Goal: Task Accomplishment & Management: Use online tool/utility

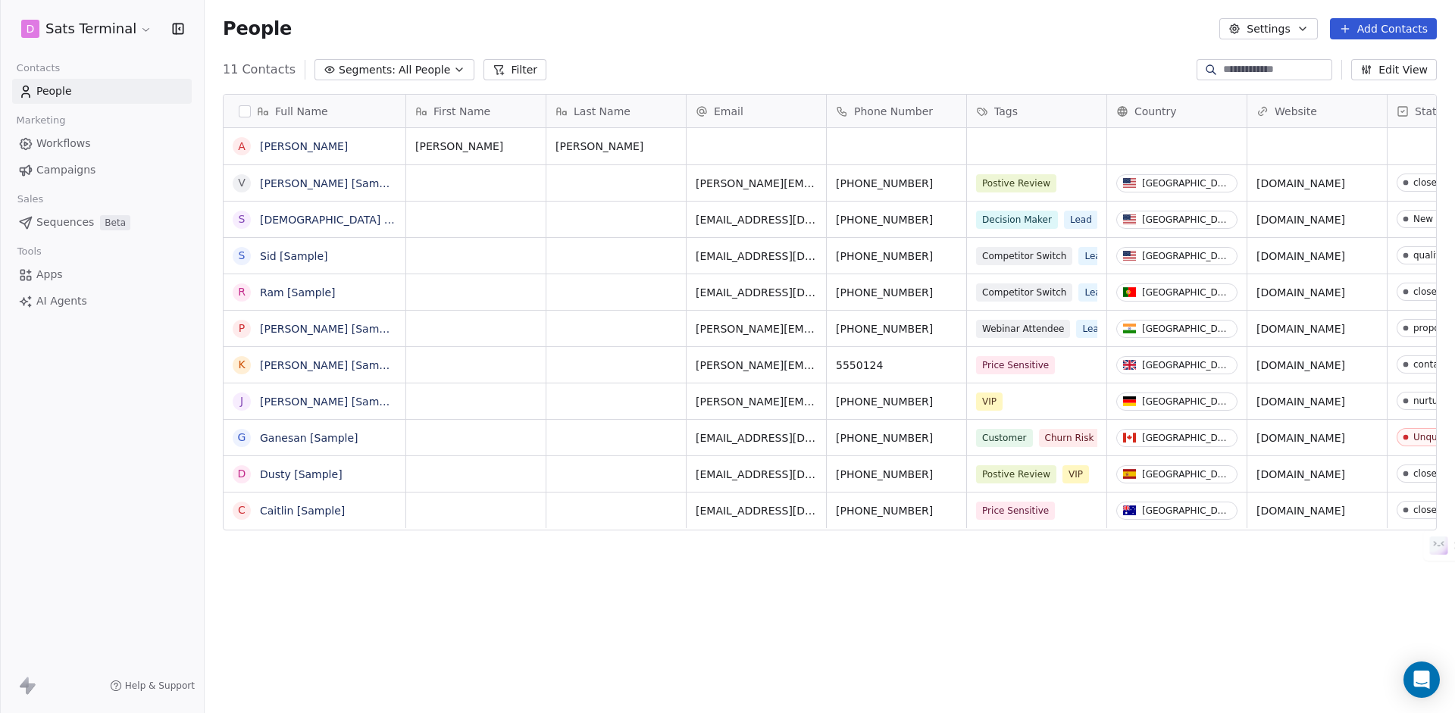
scroll to position [627, 1250]
click at [732, 147] on div "grid" at bounding box center [756, 146] width 139 height 36
click at [67, 149] on span "Workflows" at bounding box center [63, 144] width 55 height 16
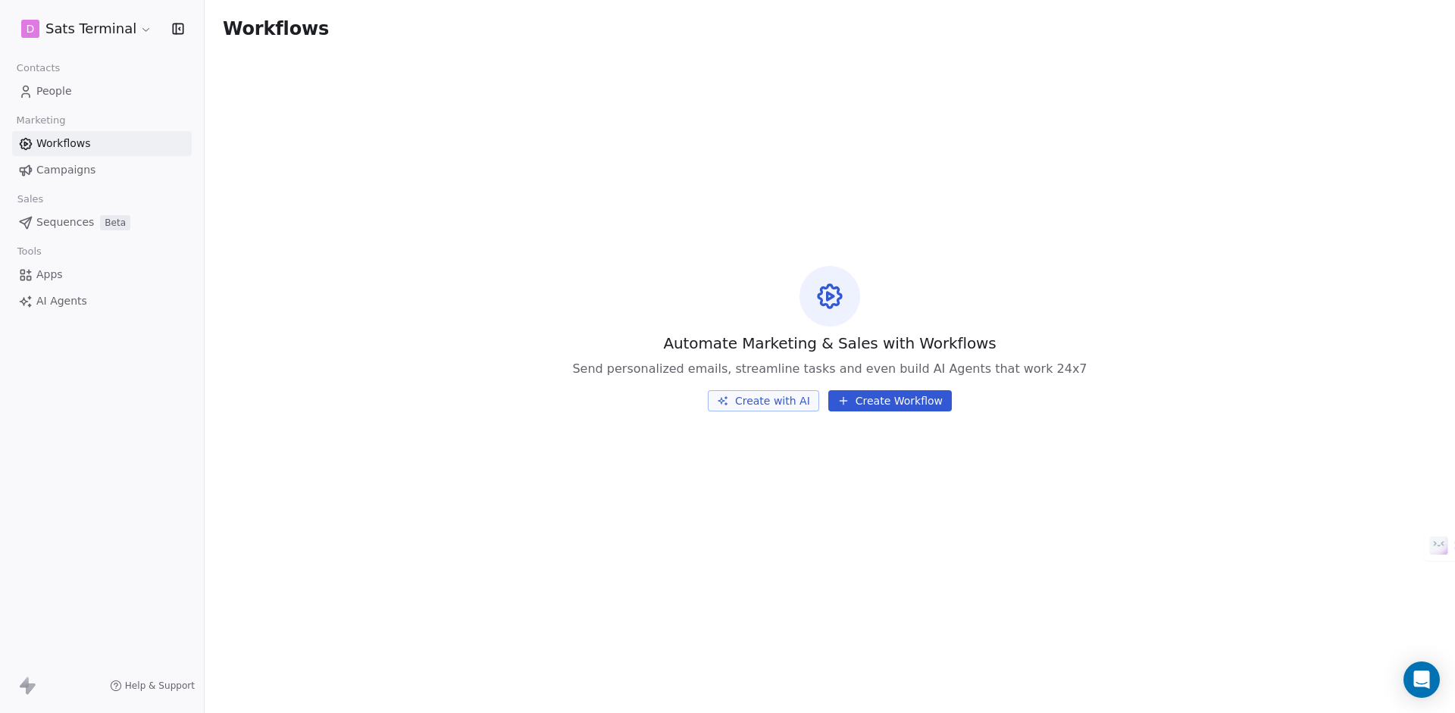
click at [59, 92] on span "People" at bounding box center [54, 91] width 36 height 16
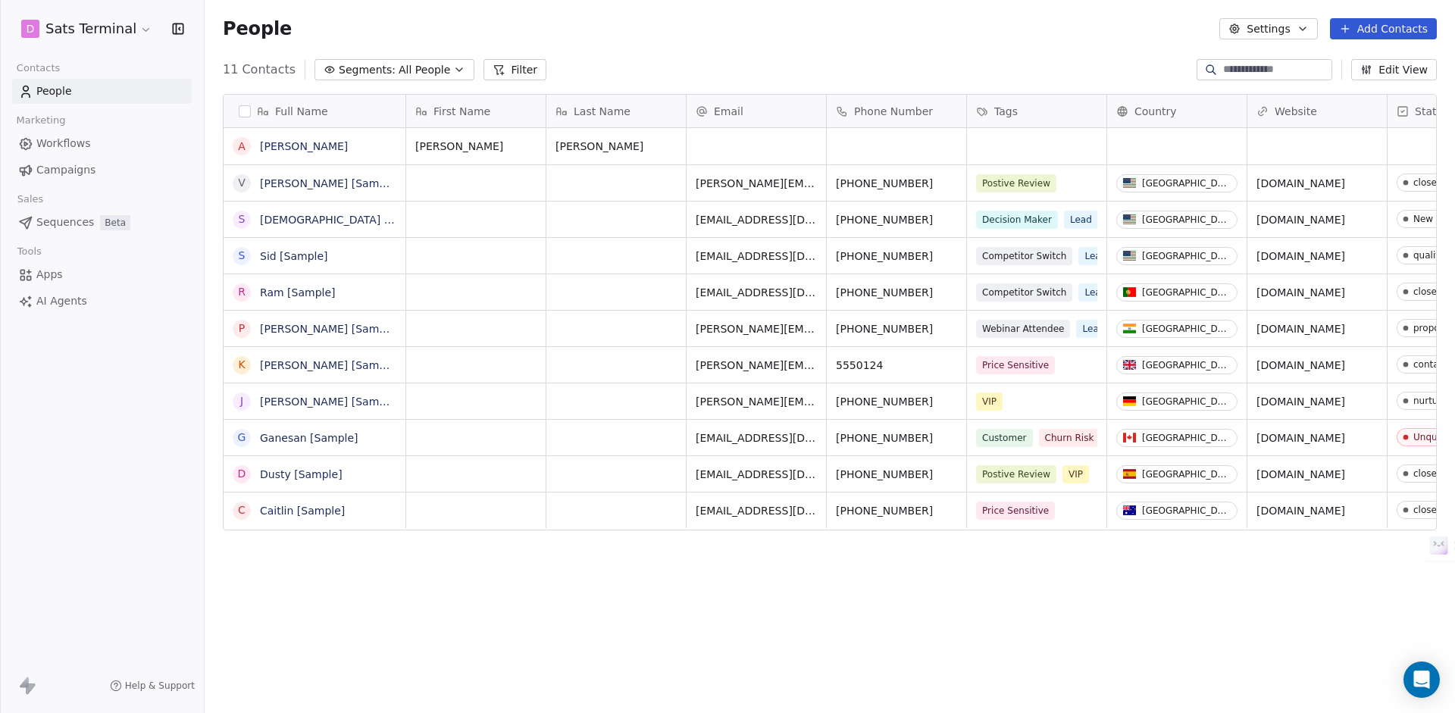
scroll to position [627, 1250]
click at [720, 149] on div "grid" at bounding box center [756, 146] width 139 height 36
click at [720, 149] on input "email" at bounding box center [756, 147] width 133 height 30
type input "**********"
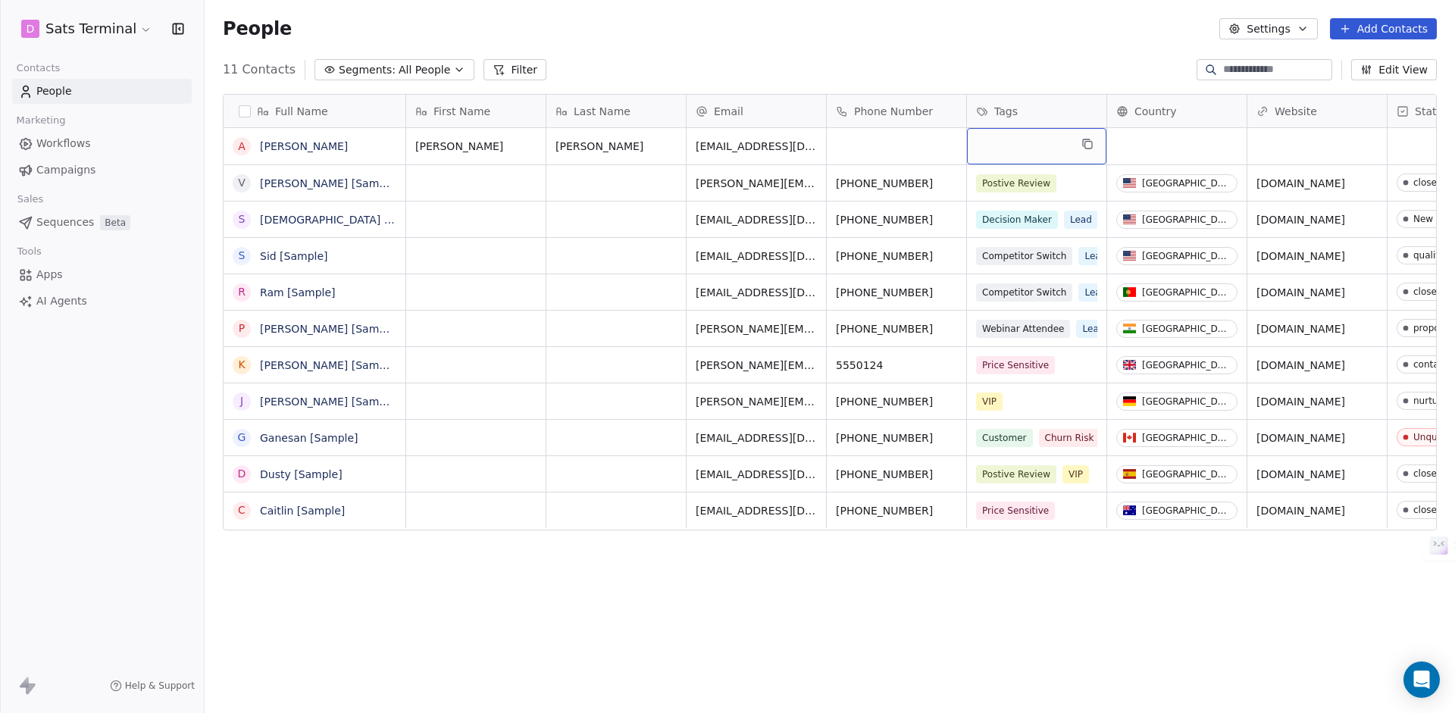
click at [1040, 149] on div "grid" at bounding box center [1036, 146] width 139 height 36
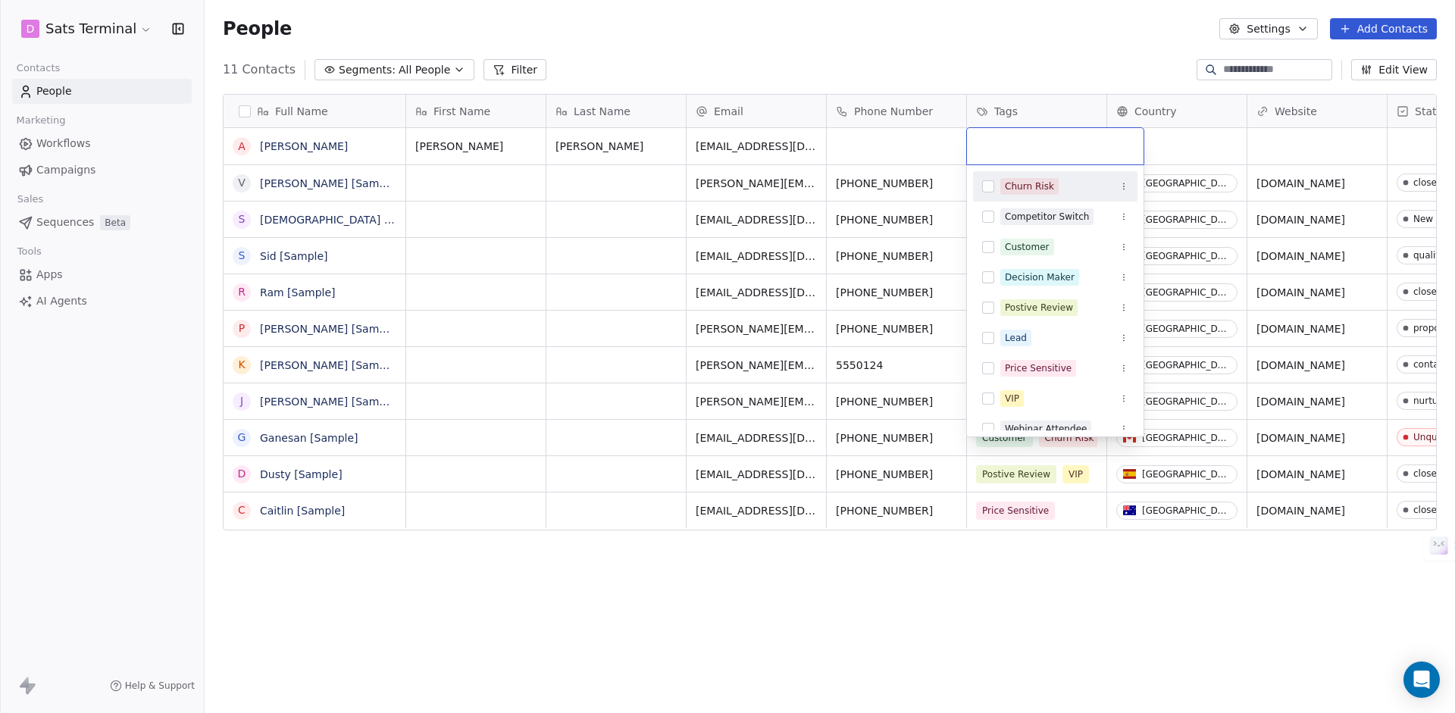
click at [1002, 146] on input "text" at bounding box center [1055, 146] width 158 height 17
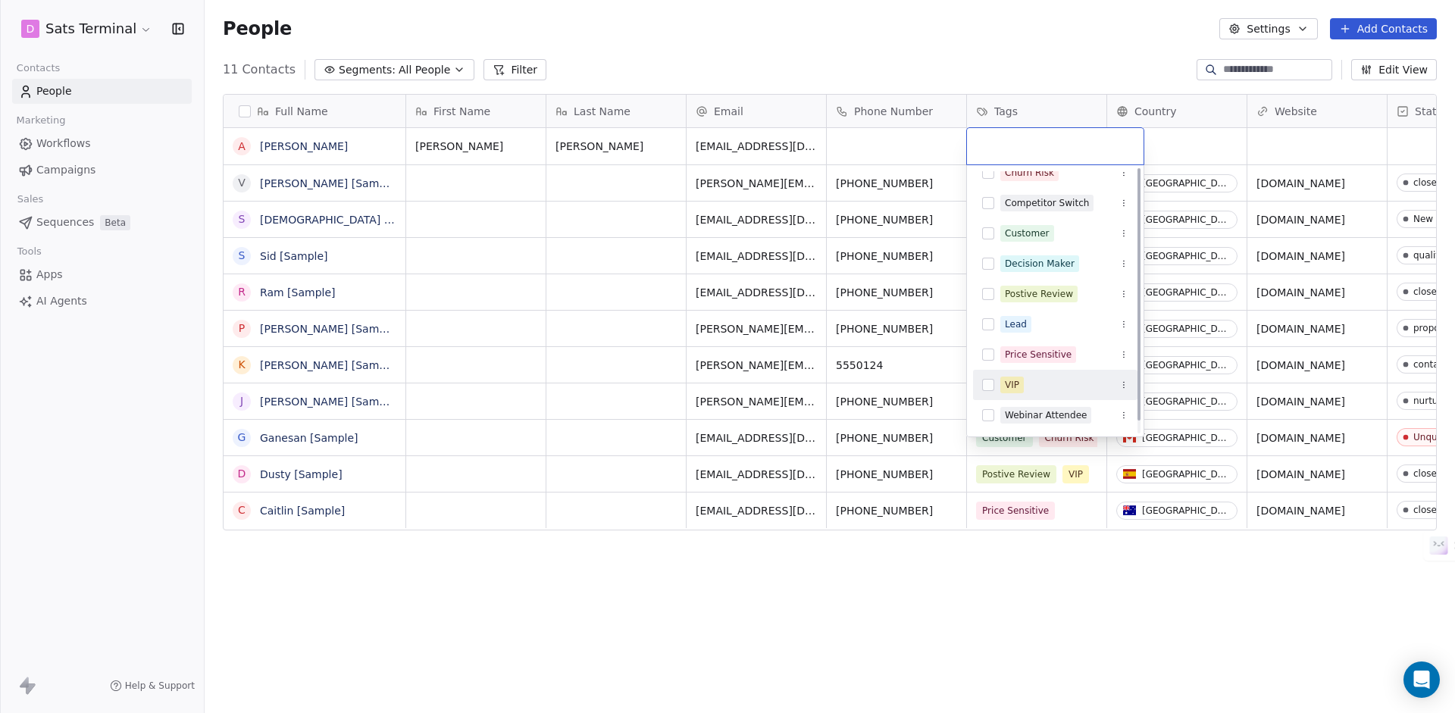
scroll to position [0, 0]
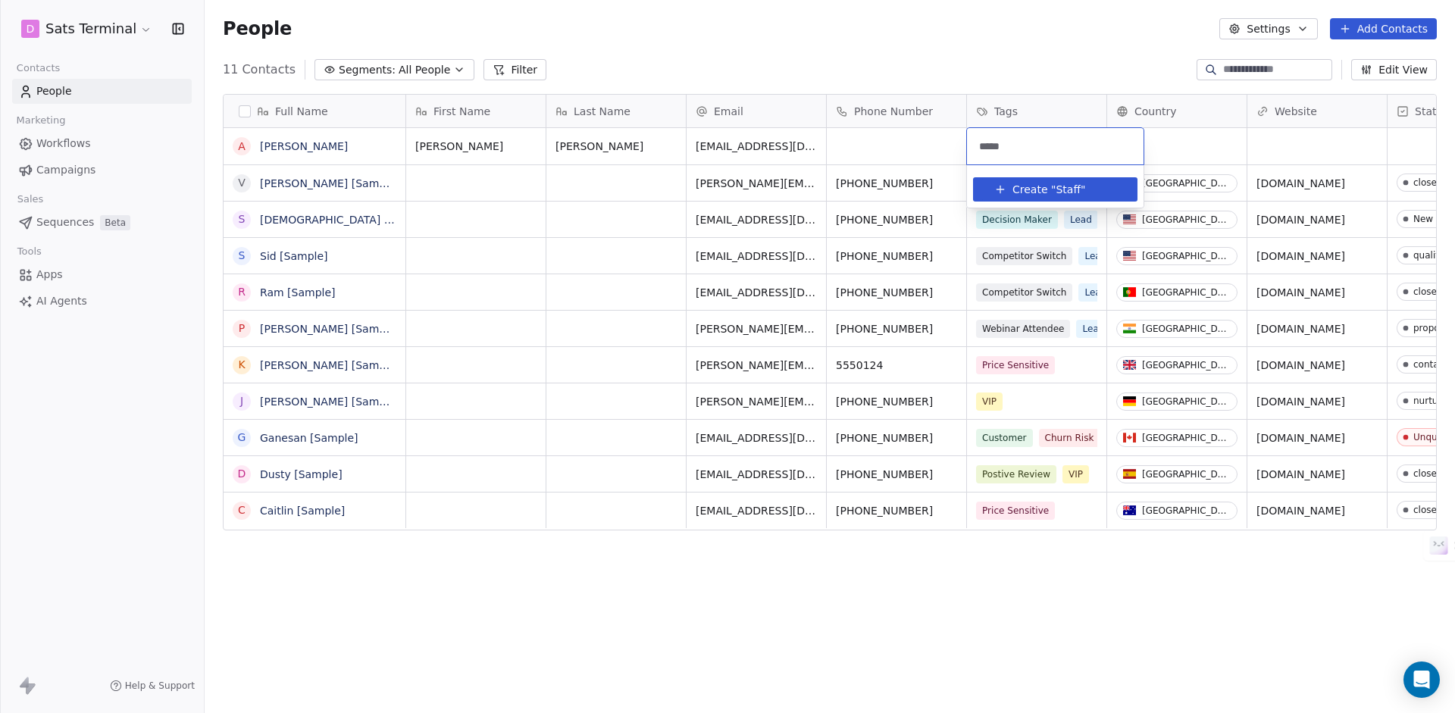
type input "*****"
click at [1032, 193] on span "Create "" at bounding box center [1033, 190] width 43 height 16
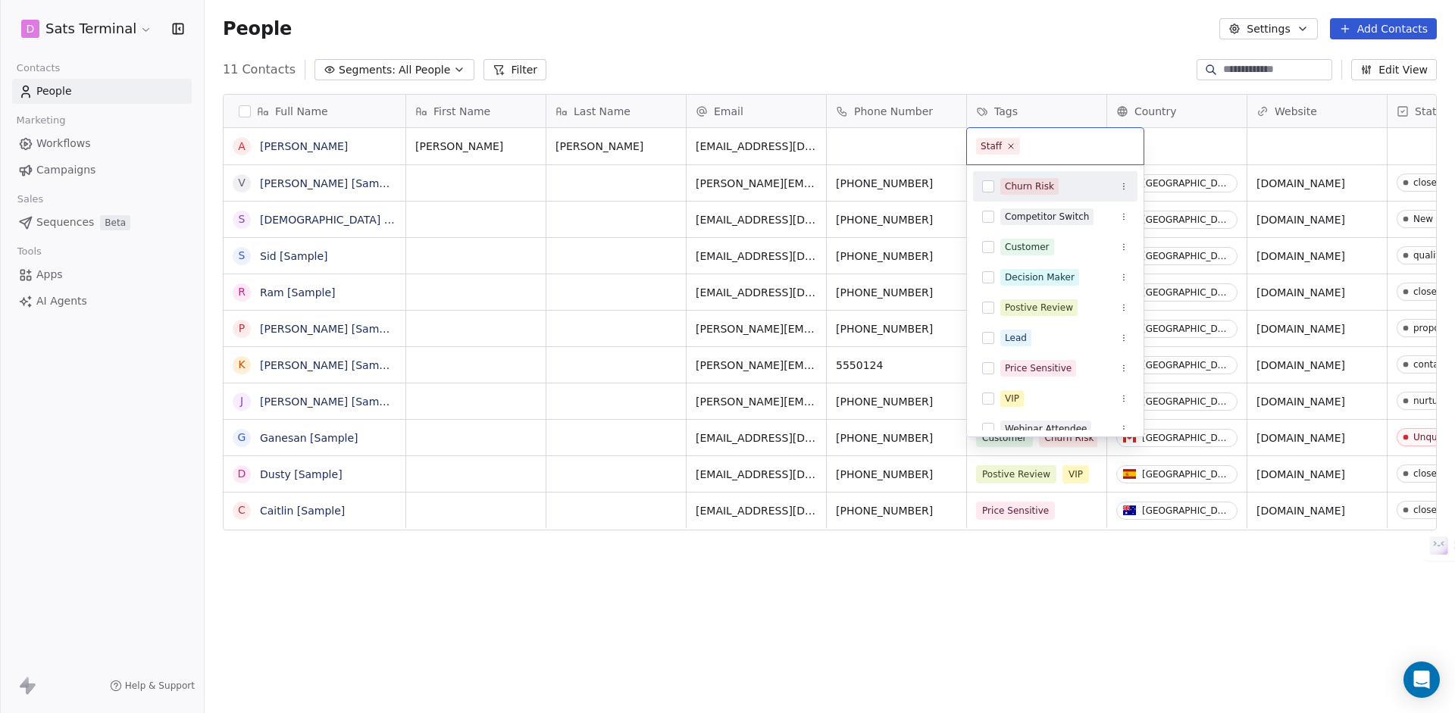
click at [1179, 151] on html "D Sats Terminal Contacts People Marketing Workflows Campaigns Sales Sequences B…" at bounding box center [727, 356] width 1455 height 713
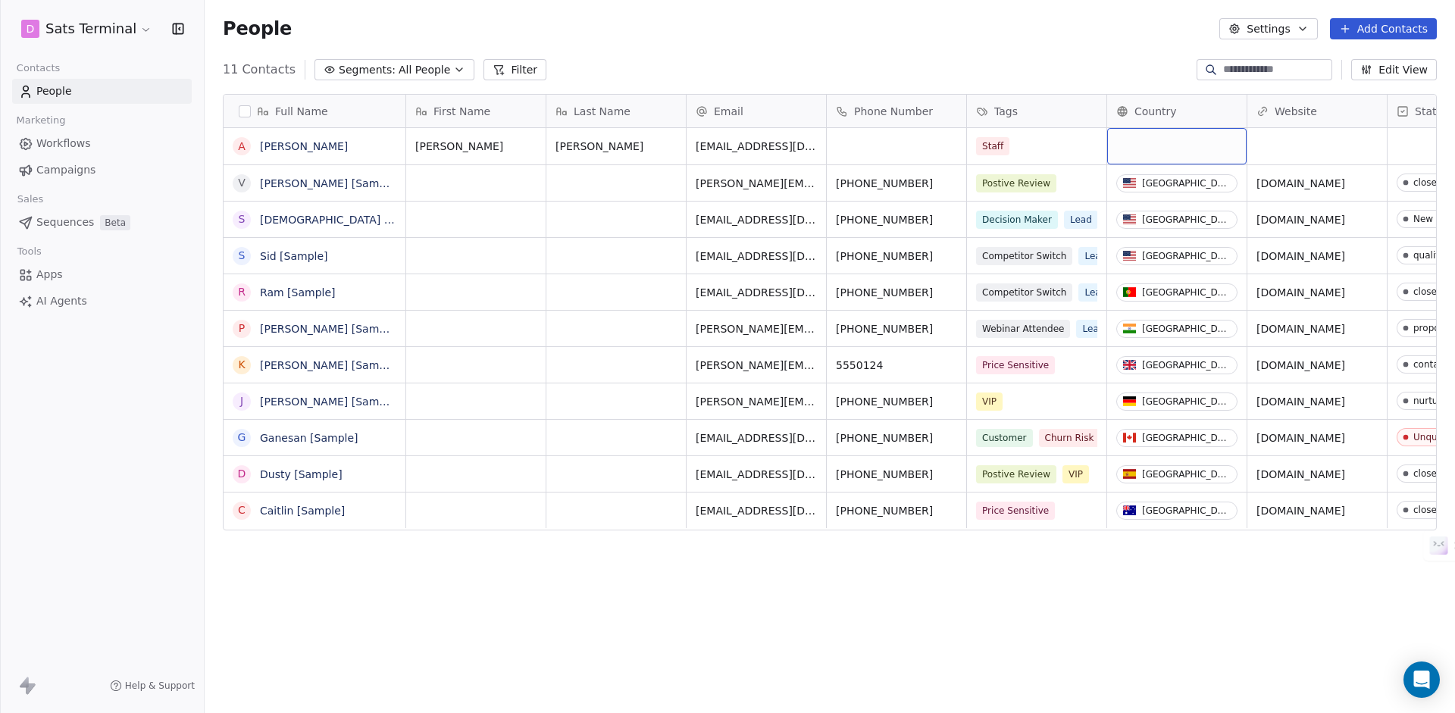
click at [1164, 145] on div "grid" at bounding box center [1176, 146] width 139 height 36
click at [1162, 146] on div "grid" at bounding box center [1176, 146] width 139 height 36
type input "**"
click at [1166, 223] on div "[GEOGRAPHIC_DATA]" at bounding box center [1210, 222] width 111 height 15
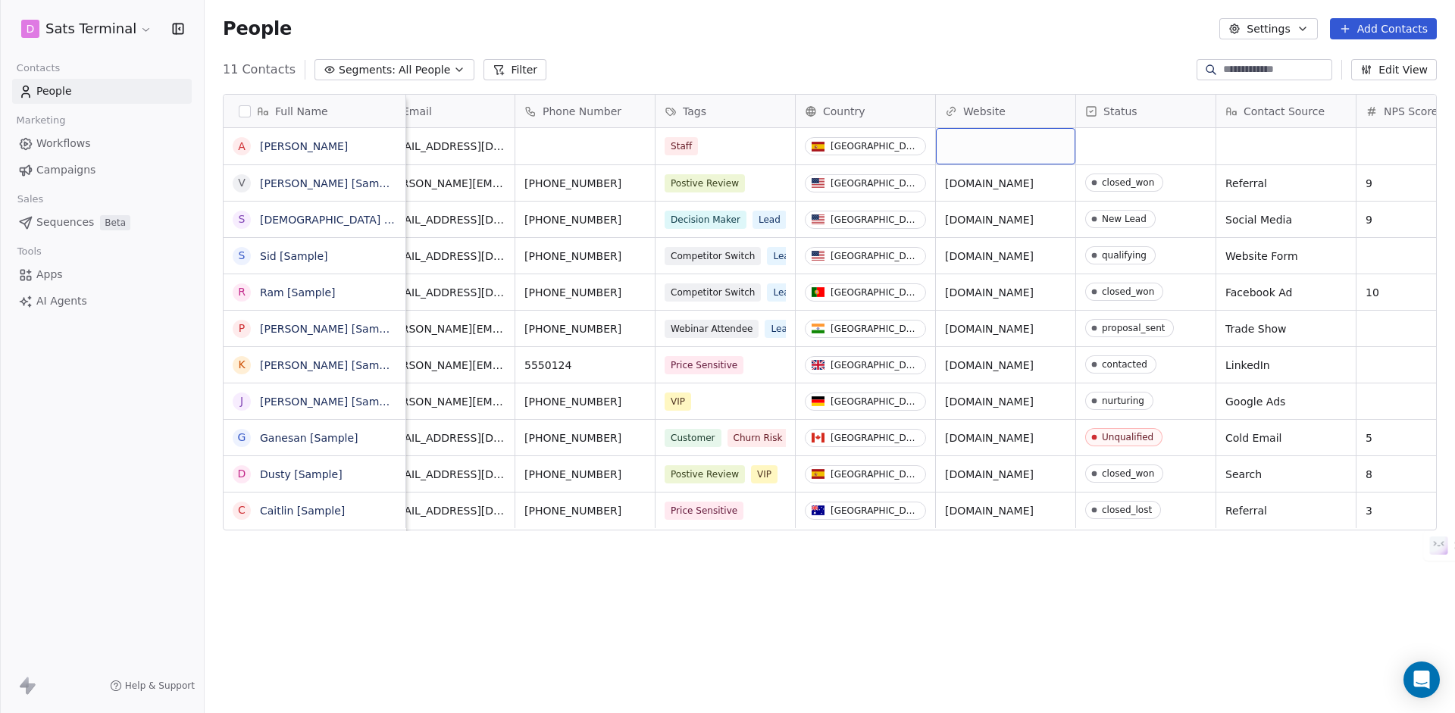
scroll to position [0, 313]
click at [1140, 148] on div "grid" at bounding box center [1143, 146] width 139 height 36
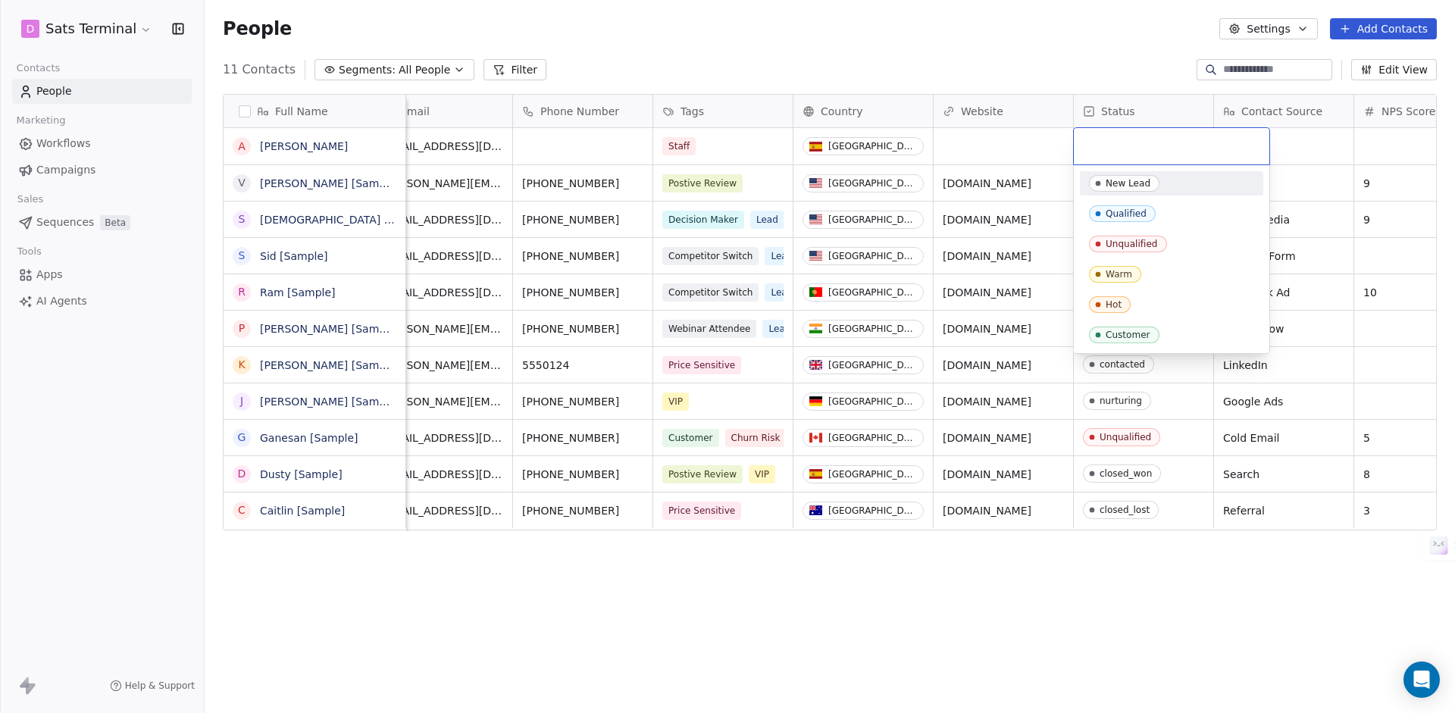
click at [1143, 183] on div "New Lead" at bounding box center [1128, 183] width 45 height 11
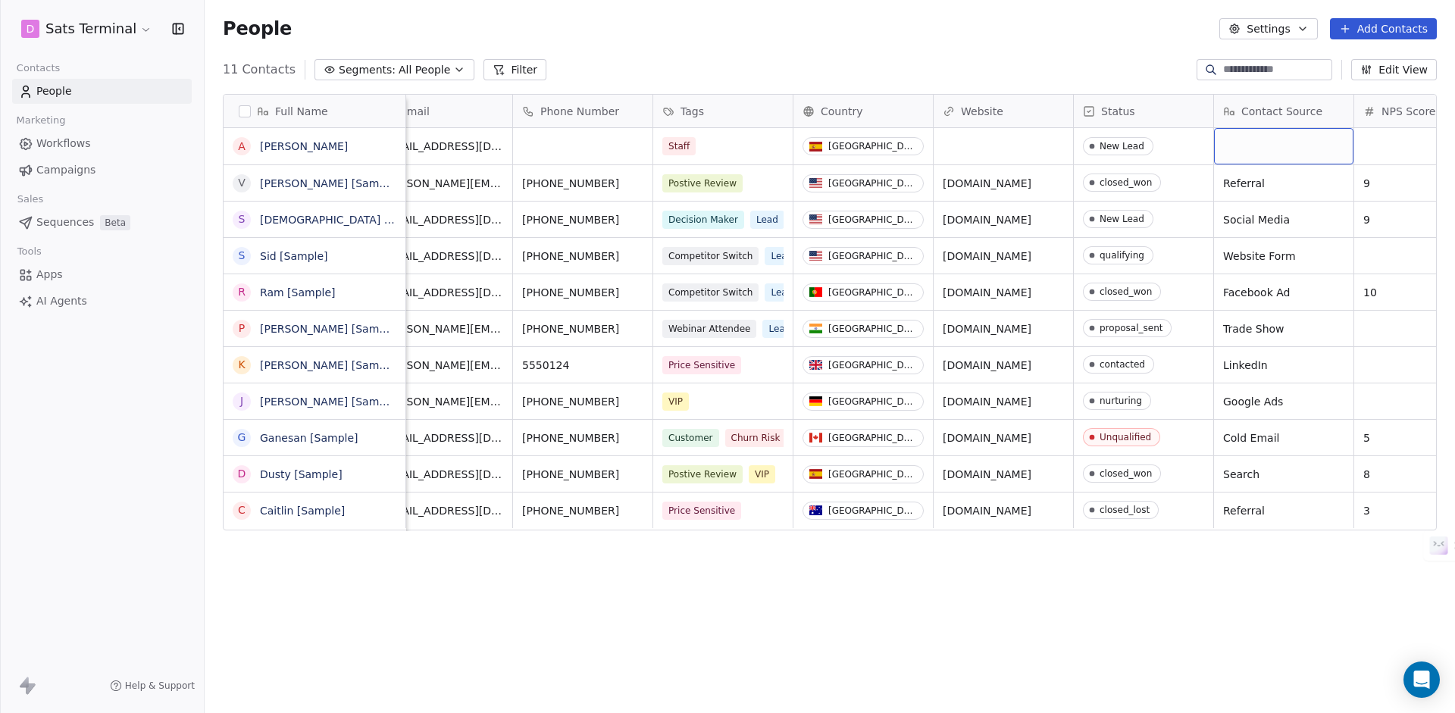
click at [1276, 146] on div "grid" at bounding box center [1283, 146] width 139 height 36
type textarea "*"
click at [1311, 273] on html "D Sats Terminal Contacts People Marketing Workflows Campaigns Sales Sequences B…" at bounding box center [727, 356] width 1455 height 713
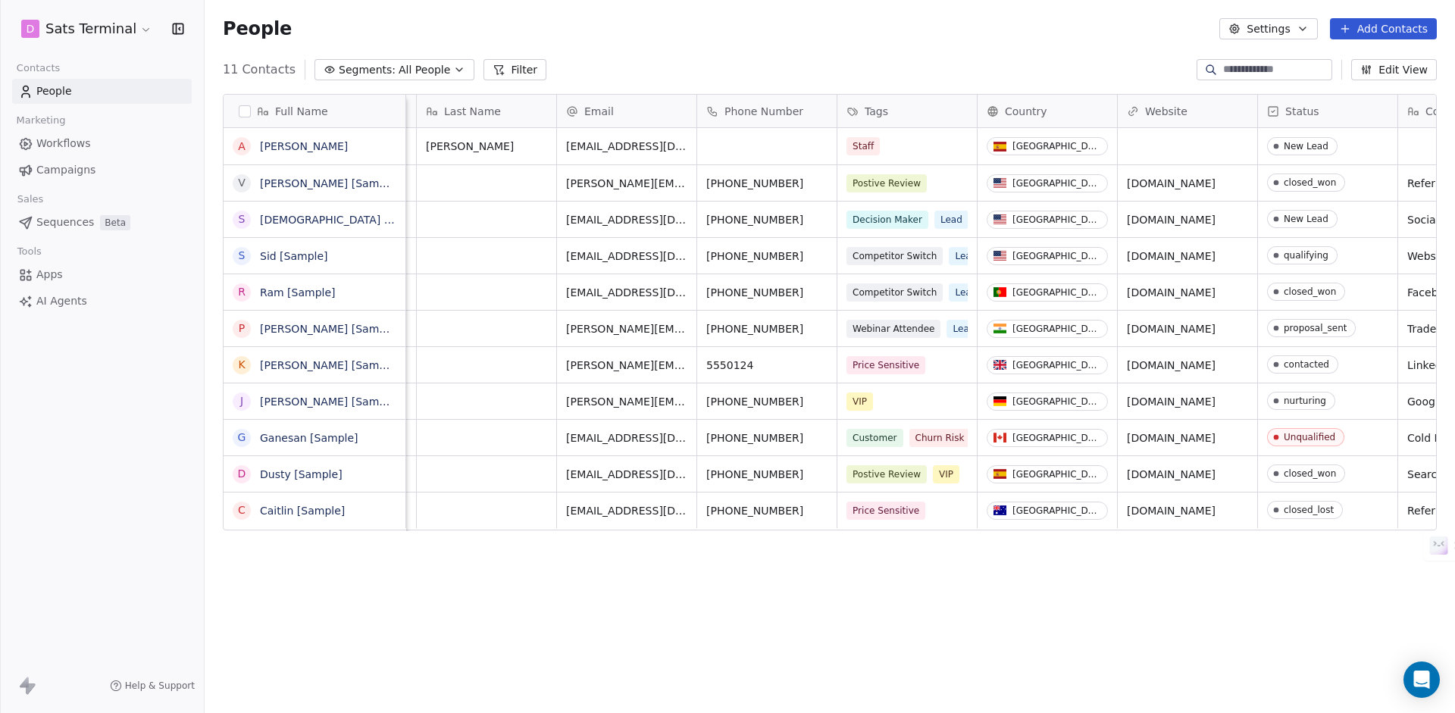
scroll to position [0, 0]
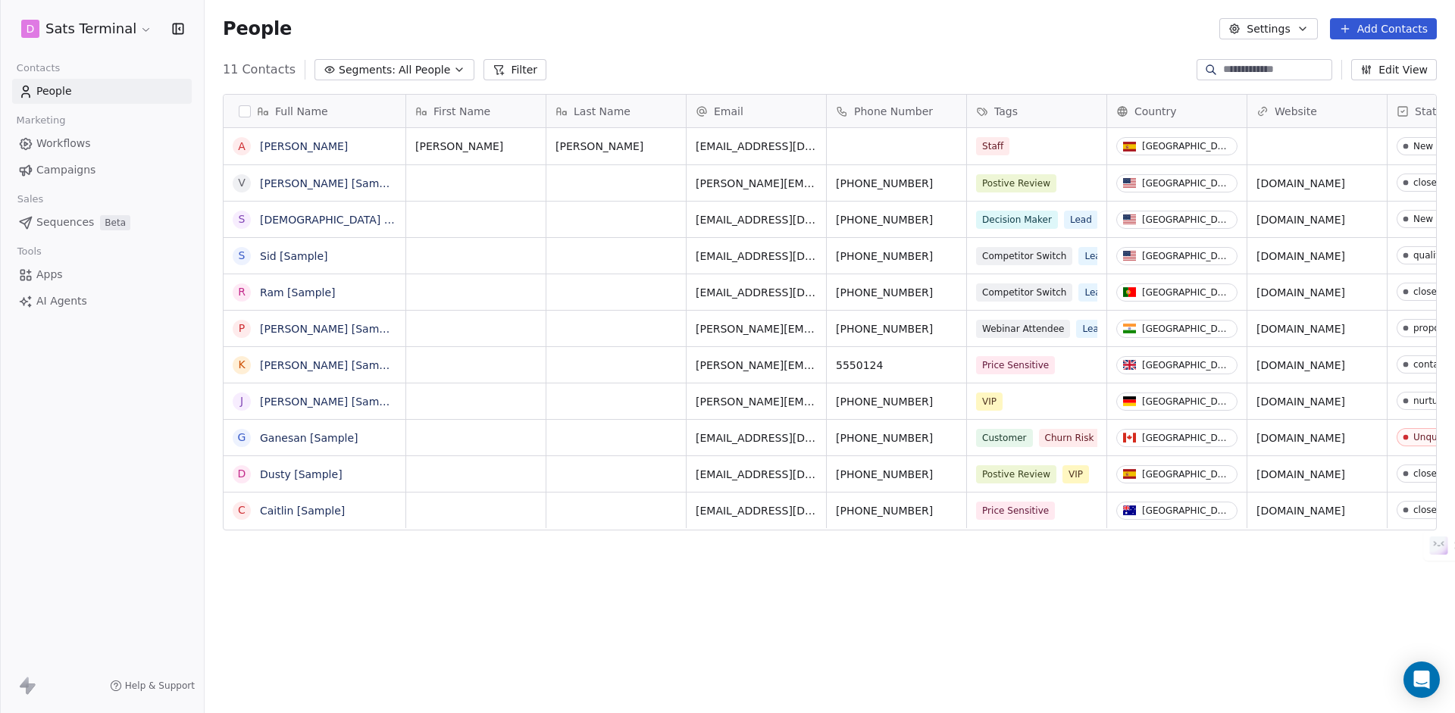
click at [55, 224] on span "Sequences" at bounding box center [65, 222] width 58 height 16
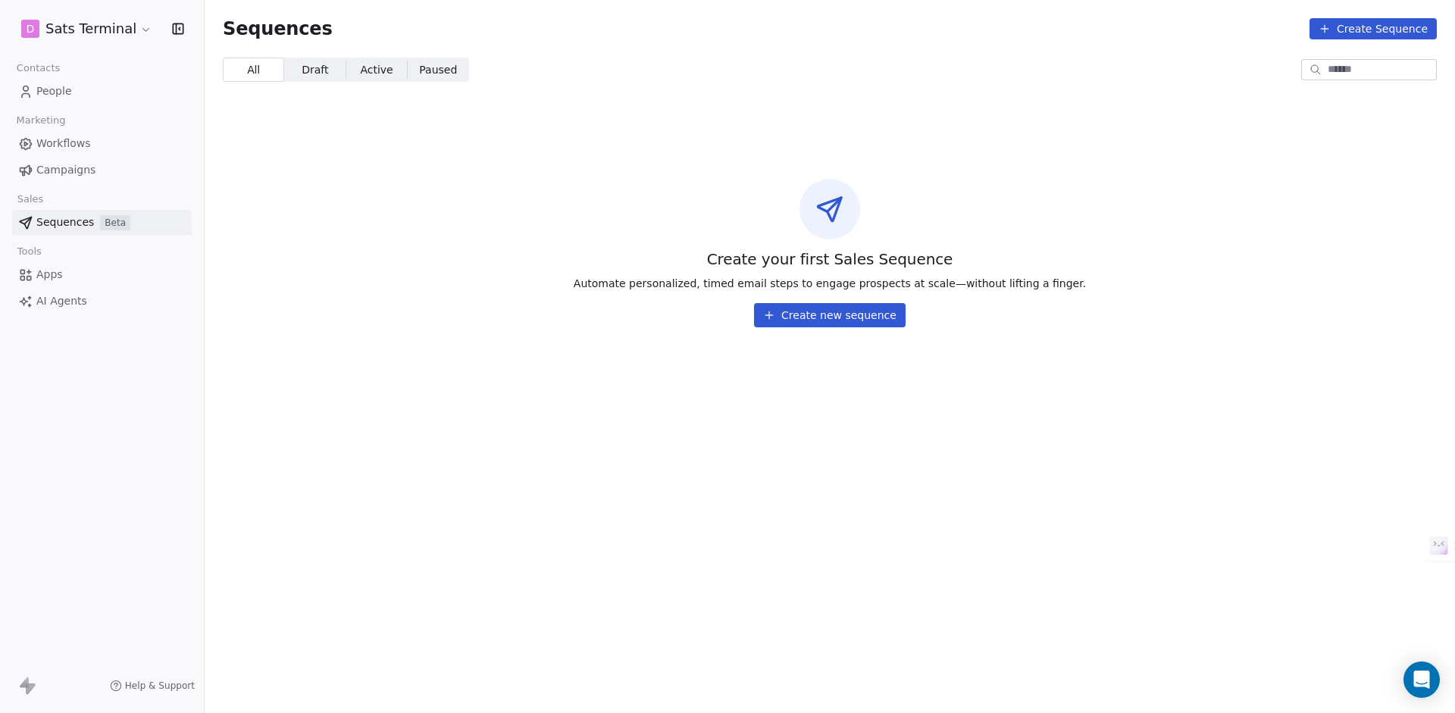
click at [835, 322] on button "Create new sequence" at bounding box center [830, 315] width 152 height 24
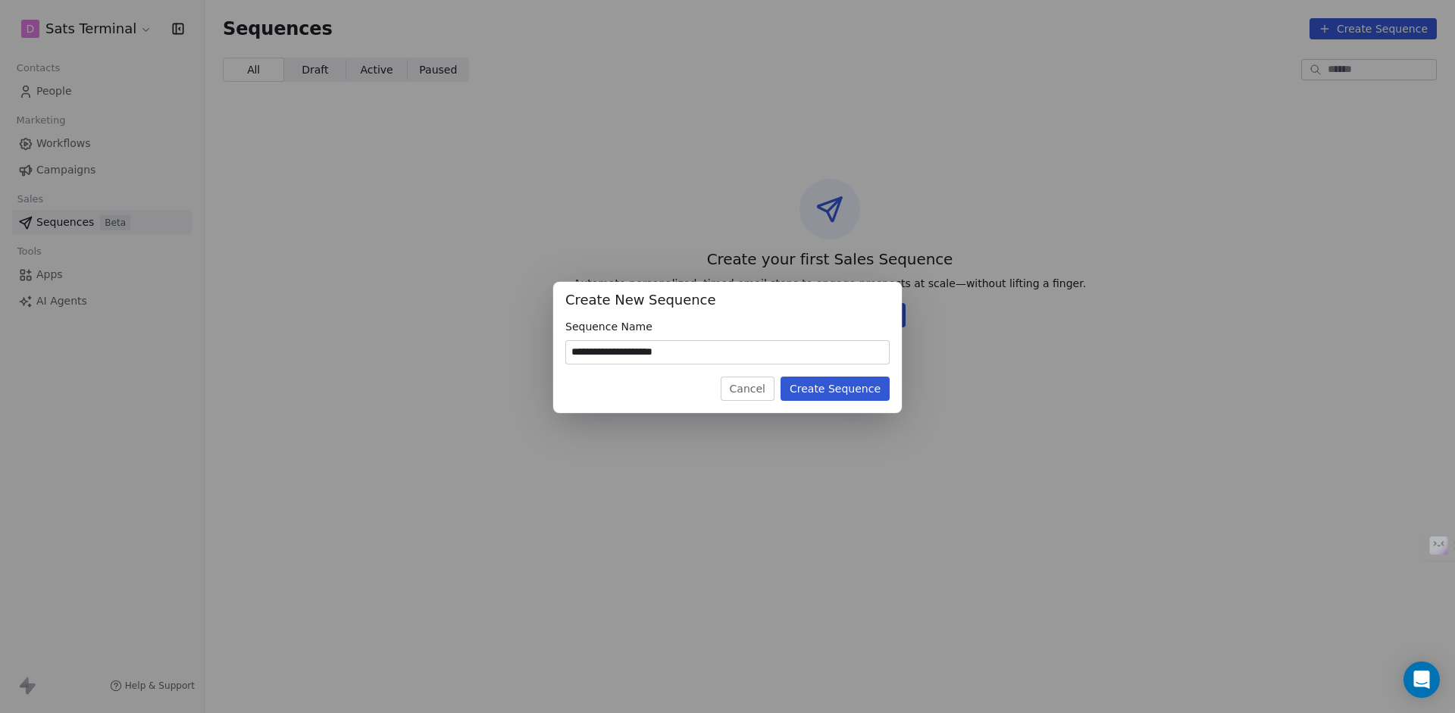
type input "**********"
click at [840, 390] on button "Create Sequence" at bounding box center [834, 389] width 109 height 24
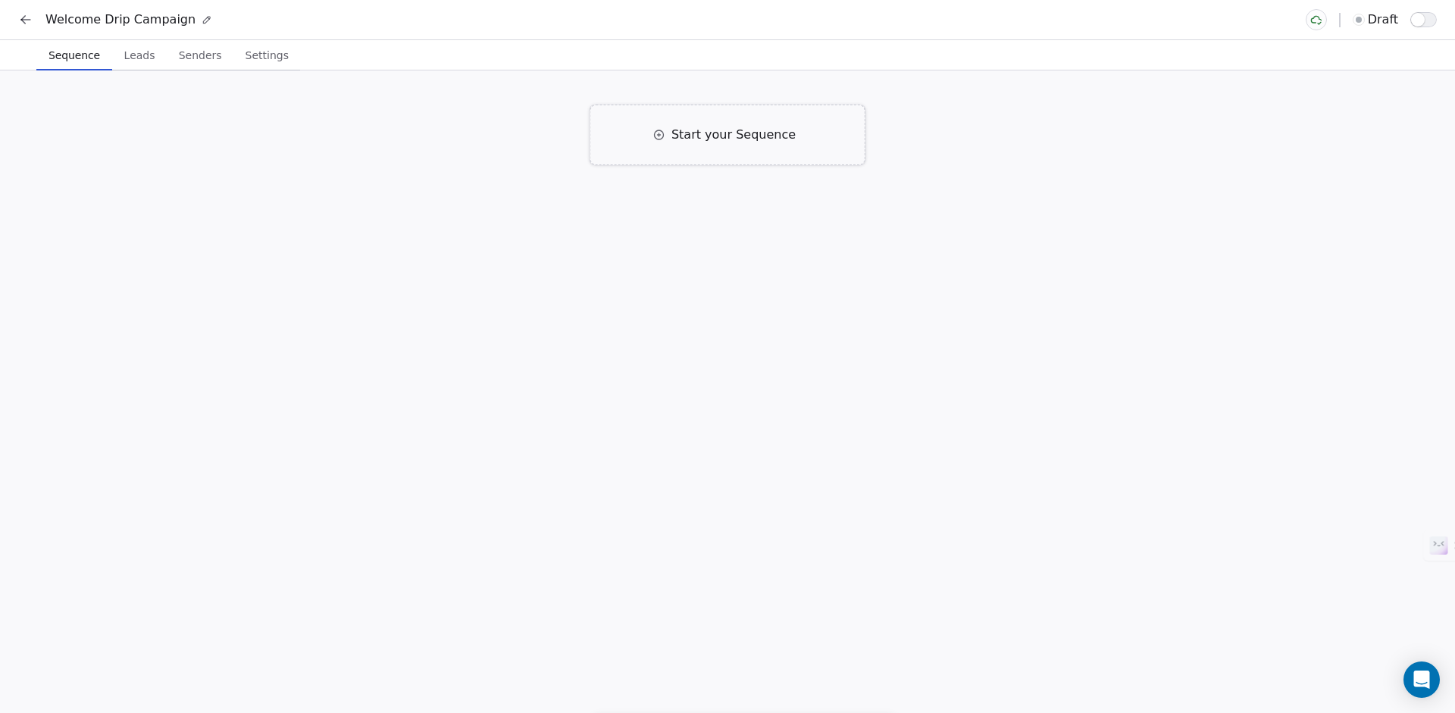
click at [694, 135] on span "Start your Sequence" at bounding box center [733, 135] width 124 height 18
click at [596, 243] on div "Click to Setup" at bounding box center [593, 244] width 133 height 17
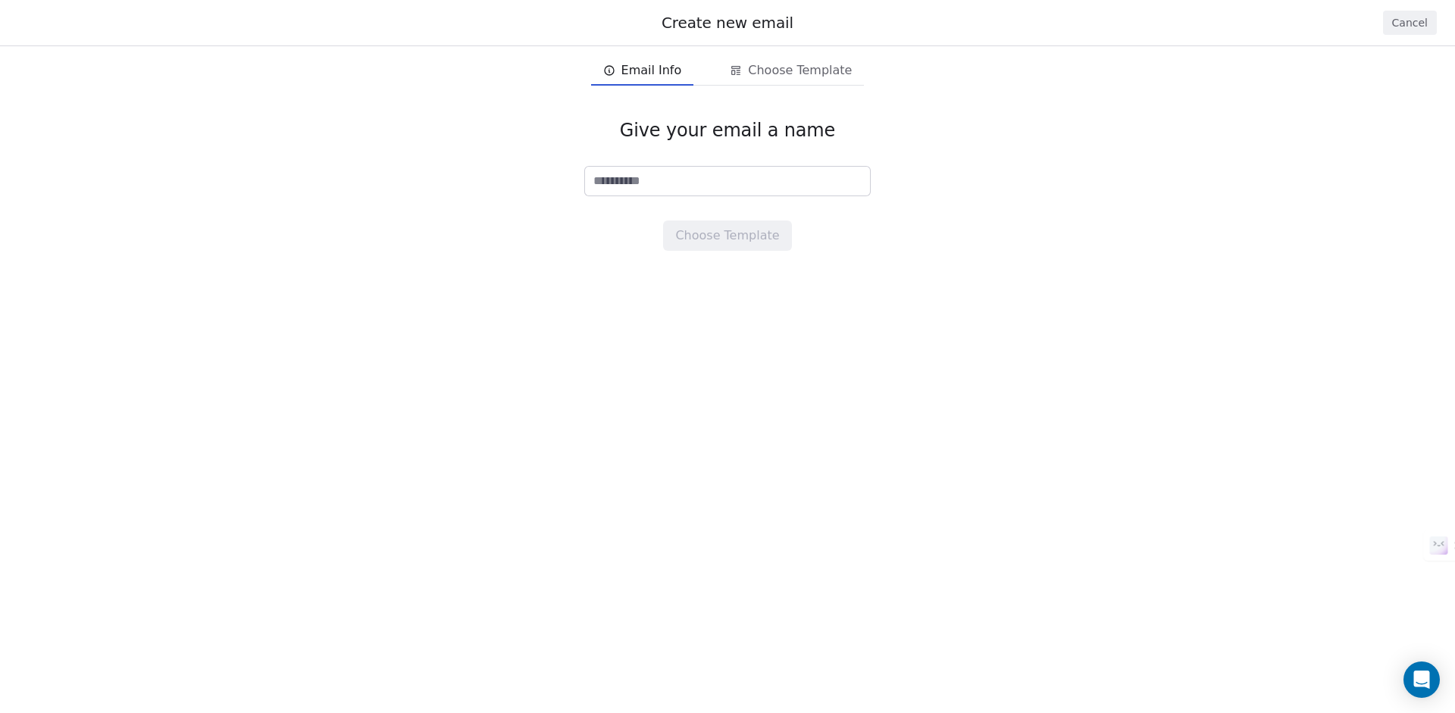
type input "*"
type input "**********"
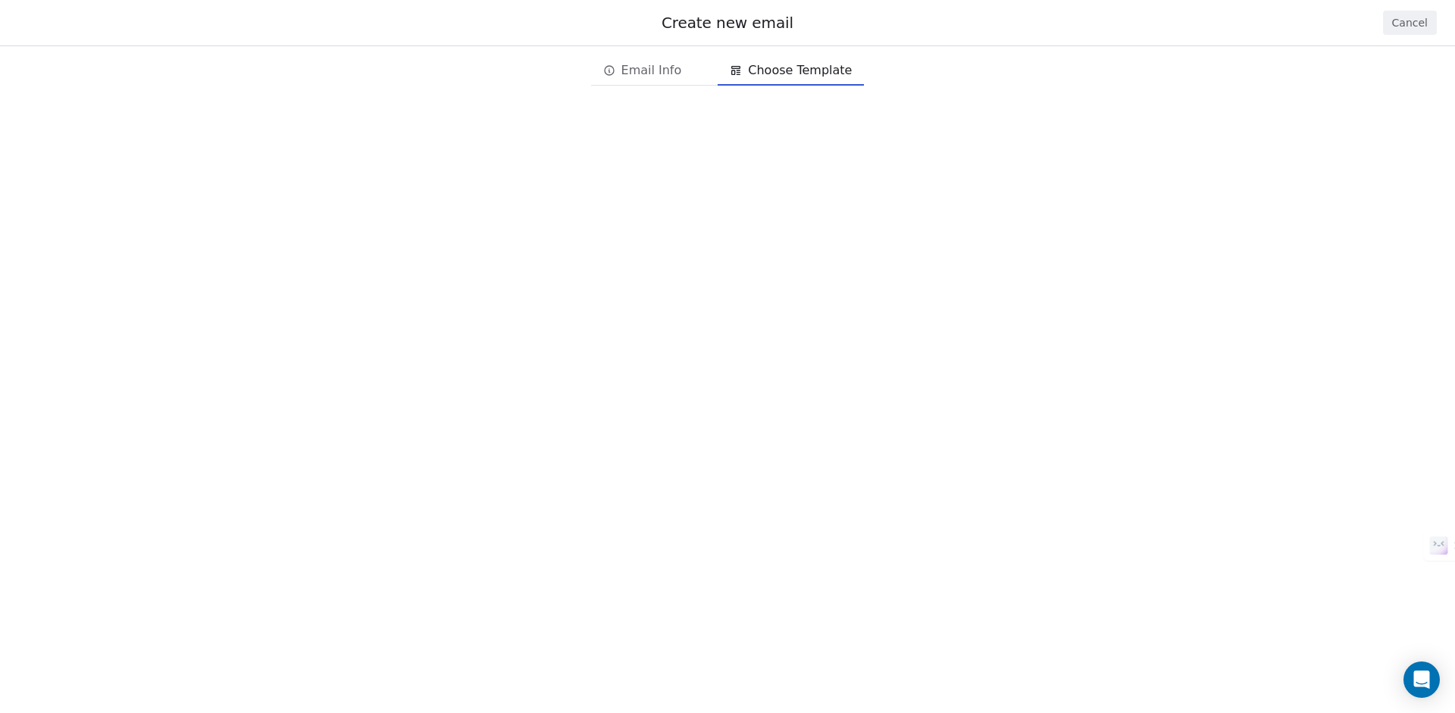
click at [796, 77] on span "Choose Template" at bounding box center [800, 70] width 104 height 18
click at [682, 72] on span "Email Info" at bounding box center [642, 70] width 91 height 24
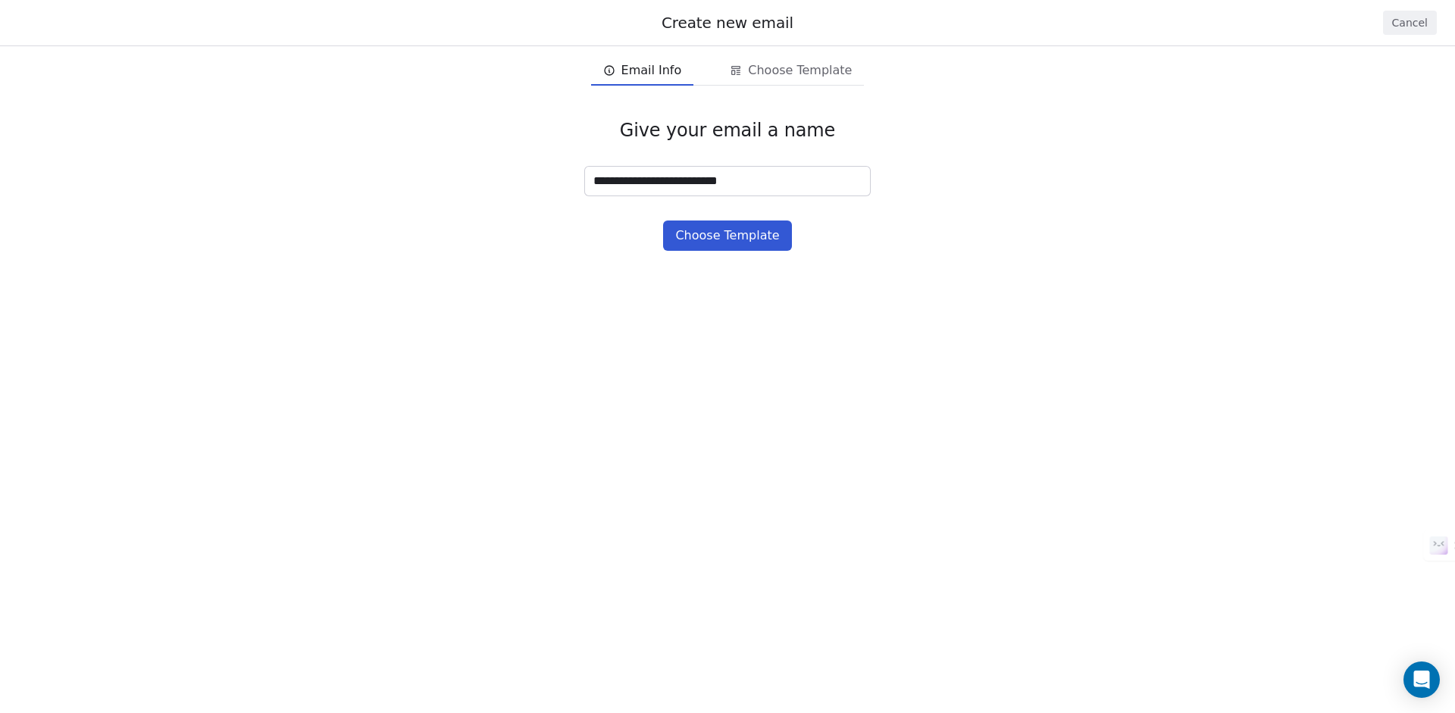
click at [767, 70] on span "Choose Template" at bounding box center [800, 70] width 104 height 18
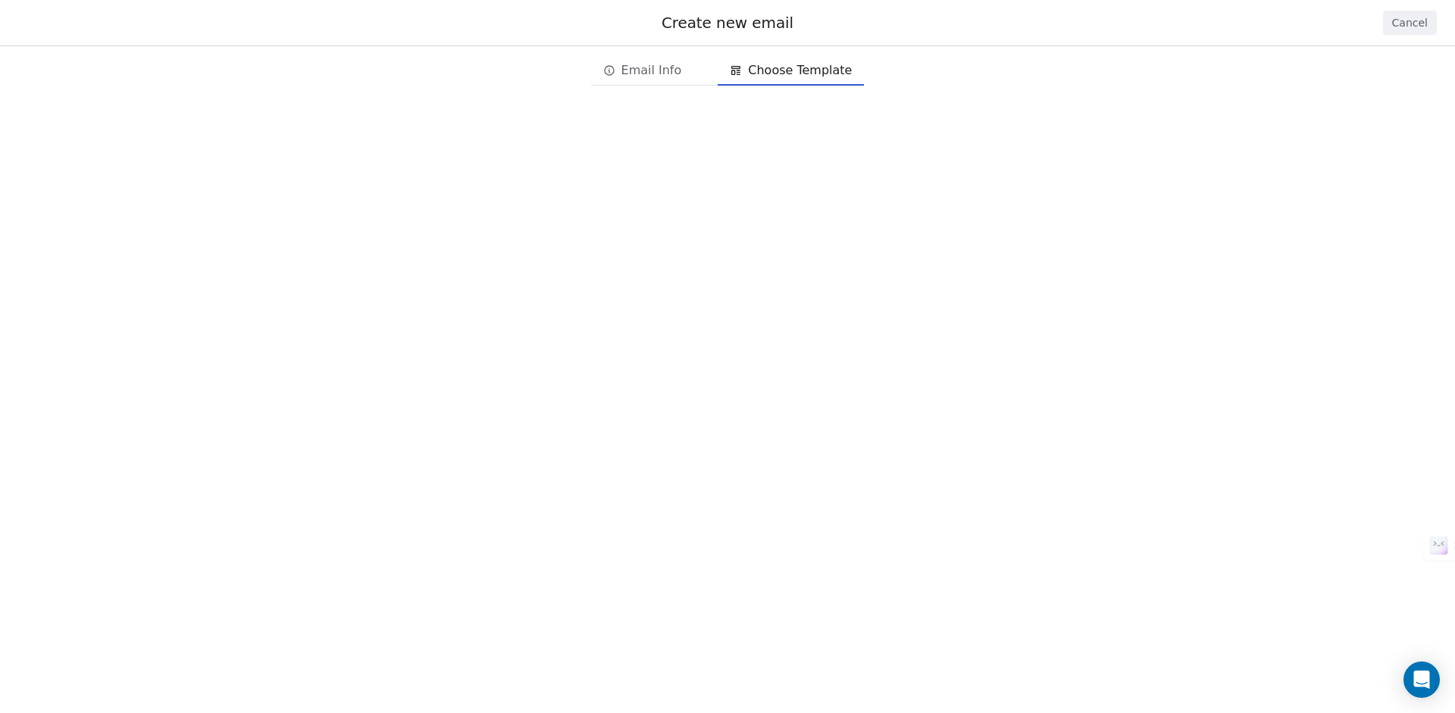
click at [647, 70] on span "Email Info" at bounding box center [651, 70] width 61 height 18
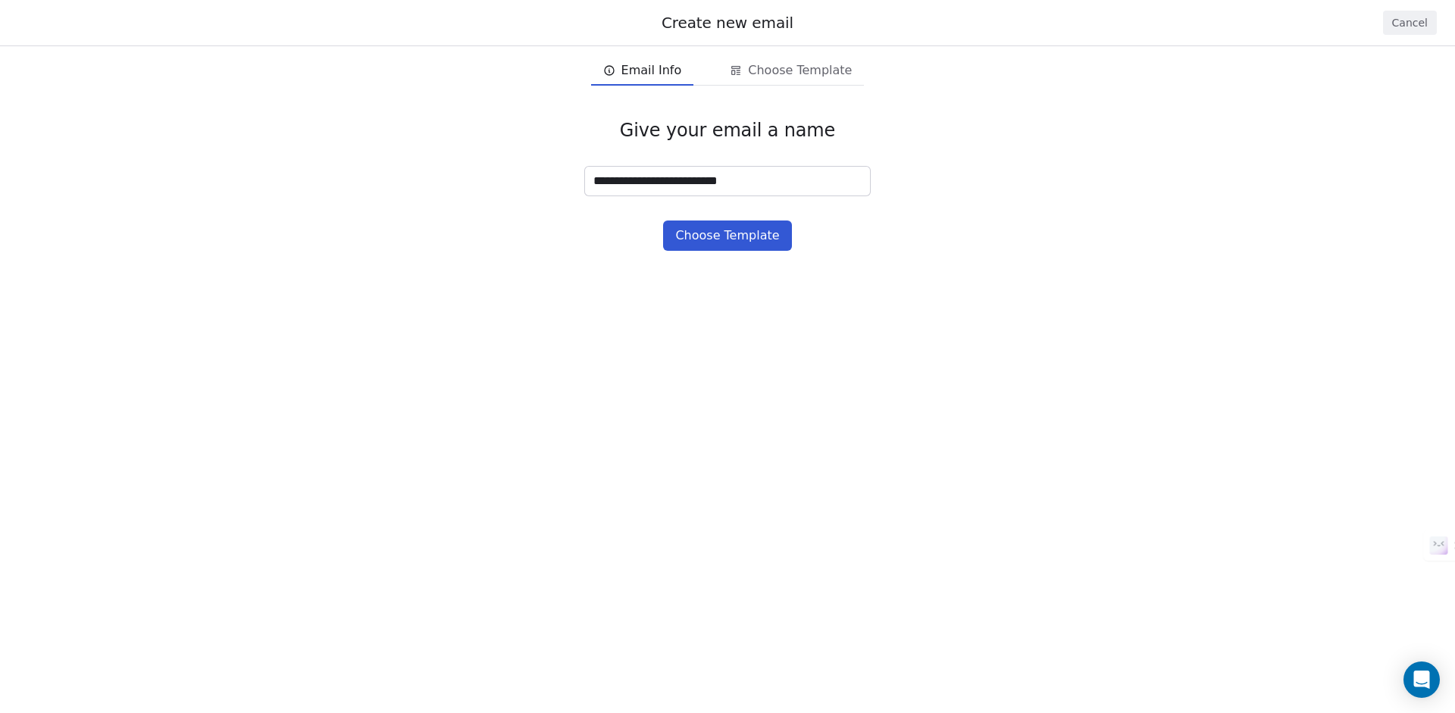
click at [728, 235] on button "Choose Template" at bounding box center [727, 235] width 128 height 30
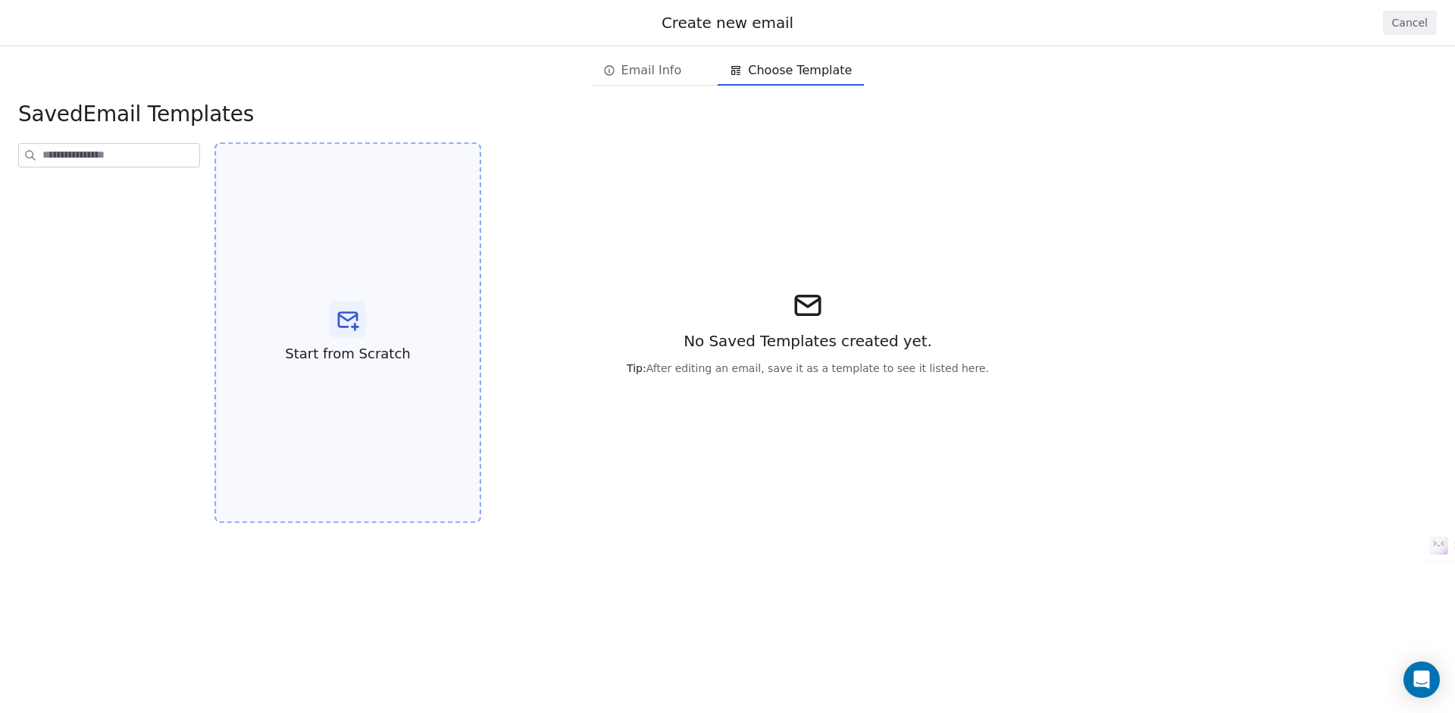
click at [346, 330] on icon at bounding box center [348, 320] width 24 height 24
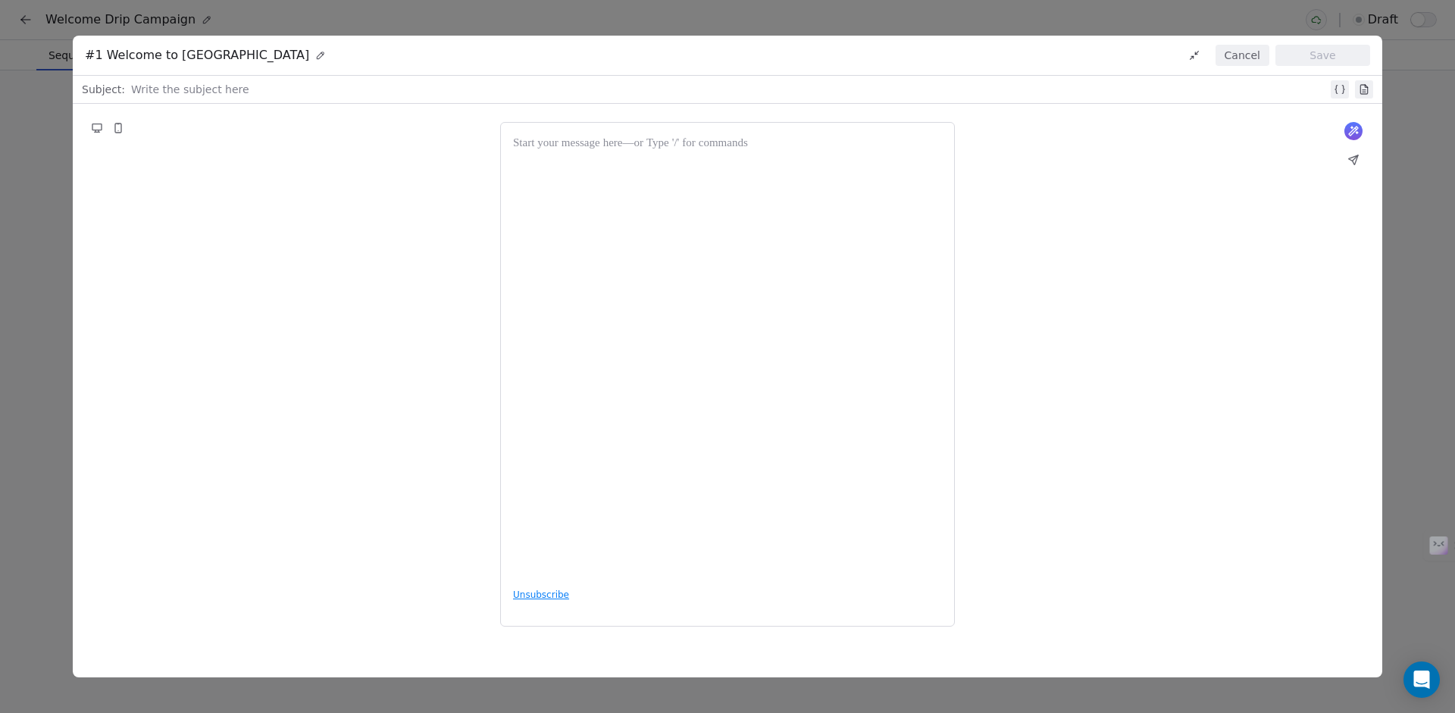
click at [669, 65] on div "#1 Welcome to [GEOGRAPHIC_DATA] Cancel Save" at bounding box center [727, 56] width 1309 height 40
click at [560, 226] on div at bounding box center [727, 355] width 429 height 441
click at [578, 136] on div at bounding box center [727, 144] width 429 height 18
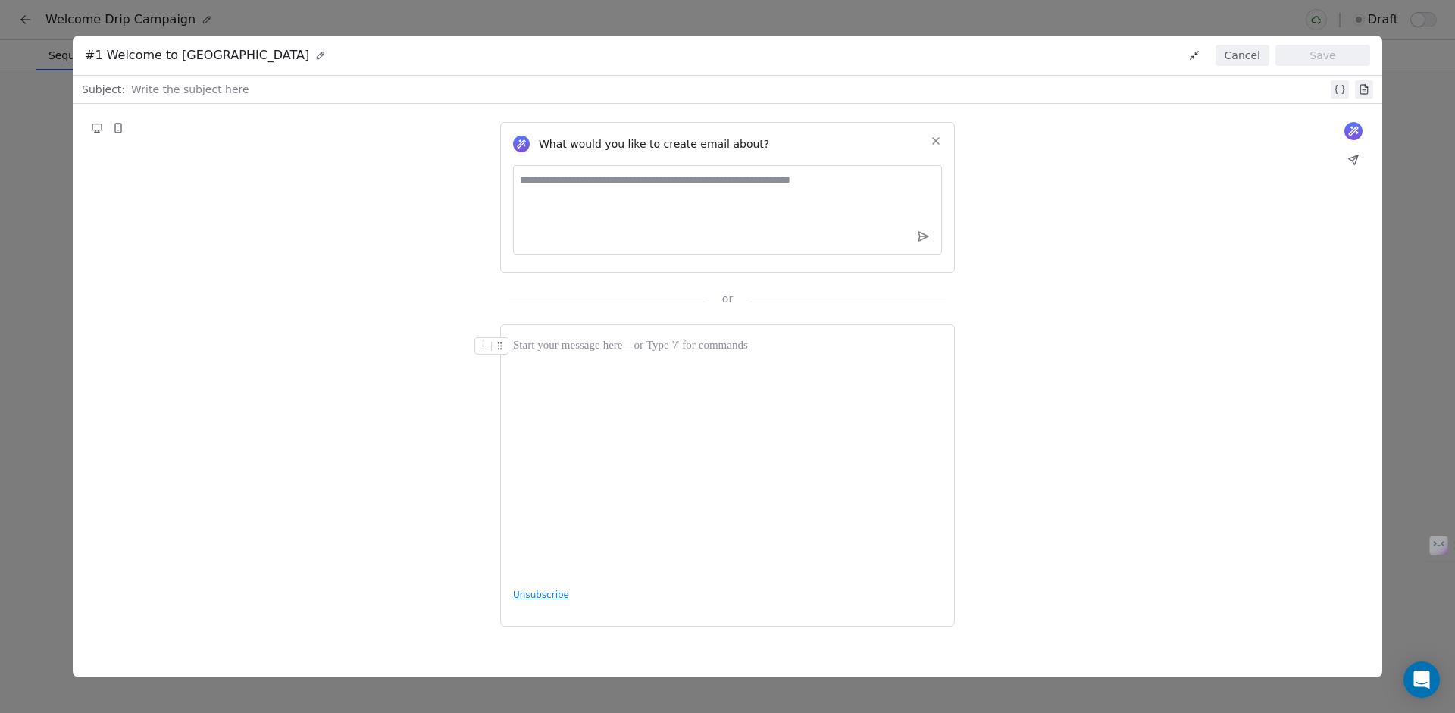
click at [483, 346] on icon at bounding box center [483, 346] width 6 height 0
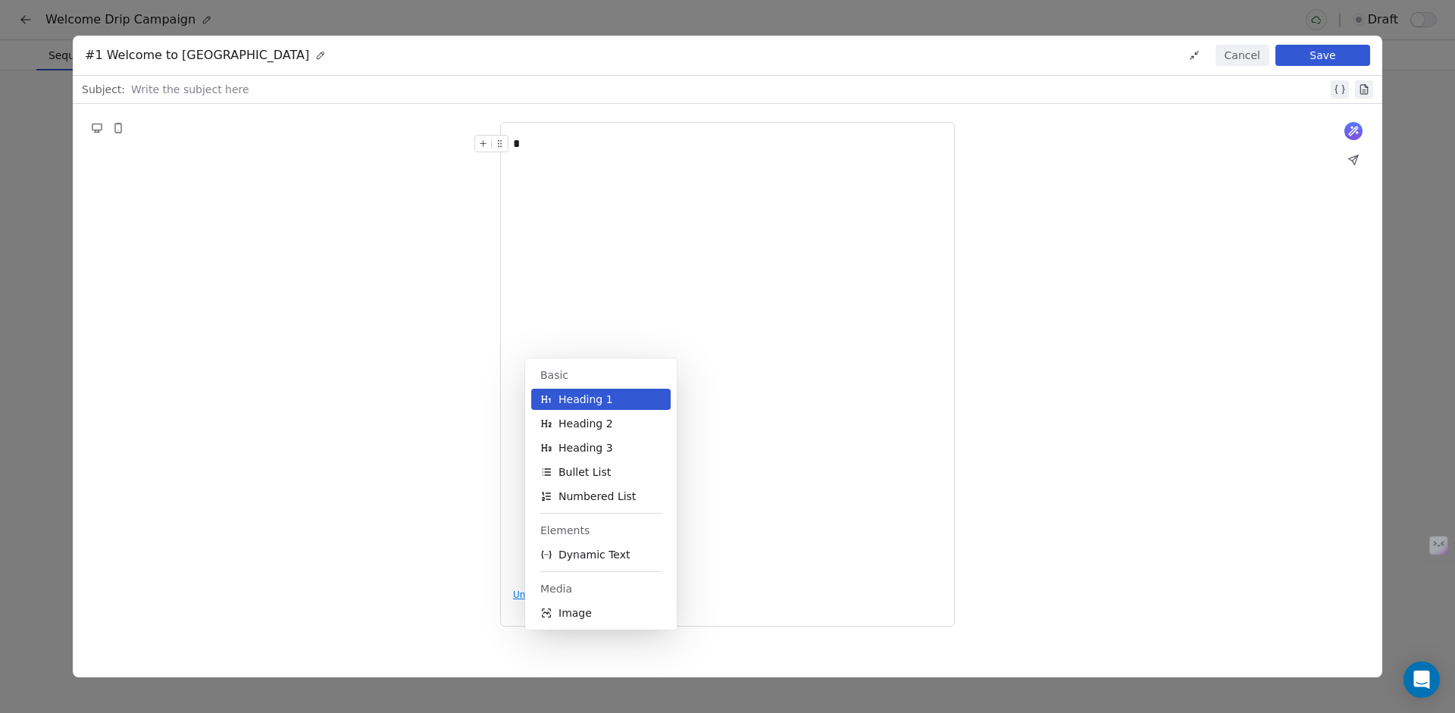
click at [1246, 356] on div "What would you like to create email about? or * Unsubscribe" at bounding box center [727, 374] width 1309 height 541
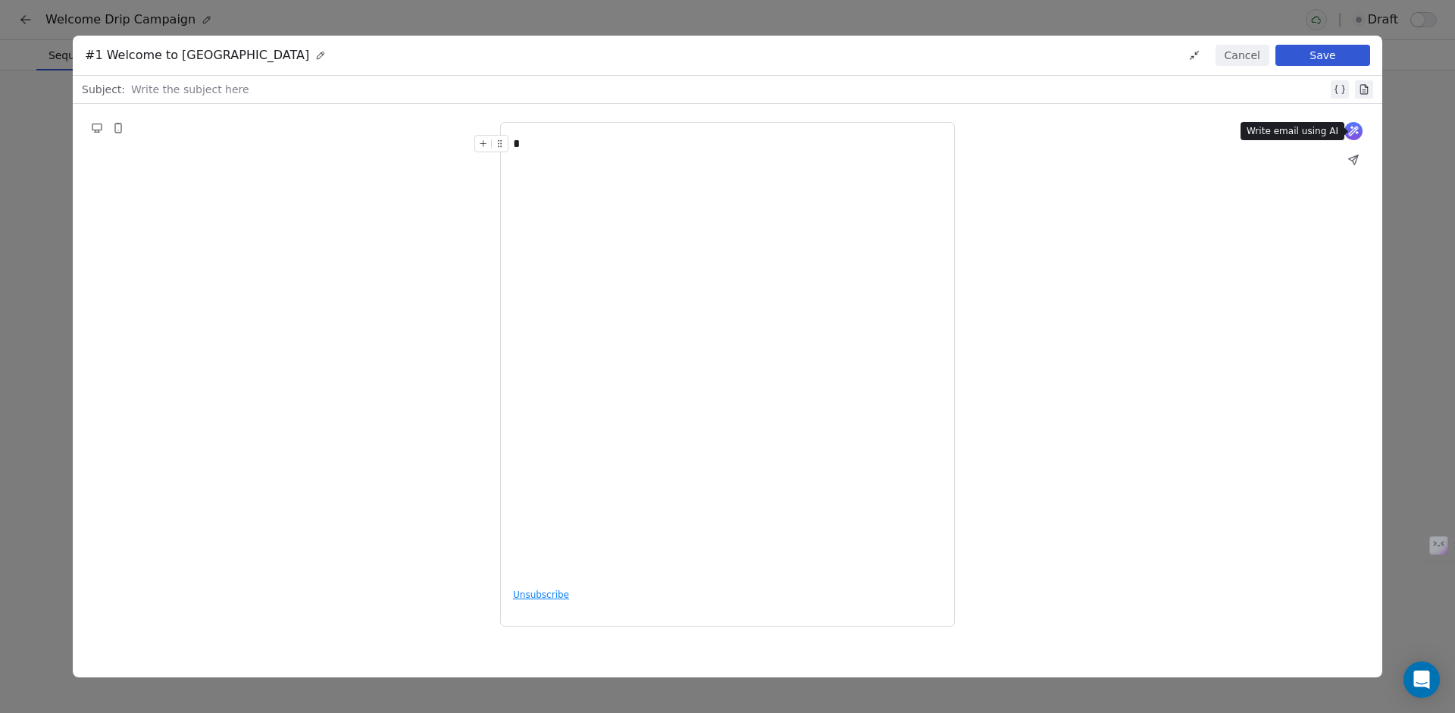
click at [1353, 130] on icon at bounding box center [1353, 131] width 9 height 9
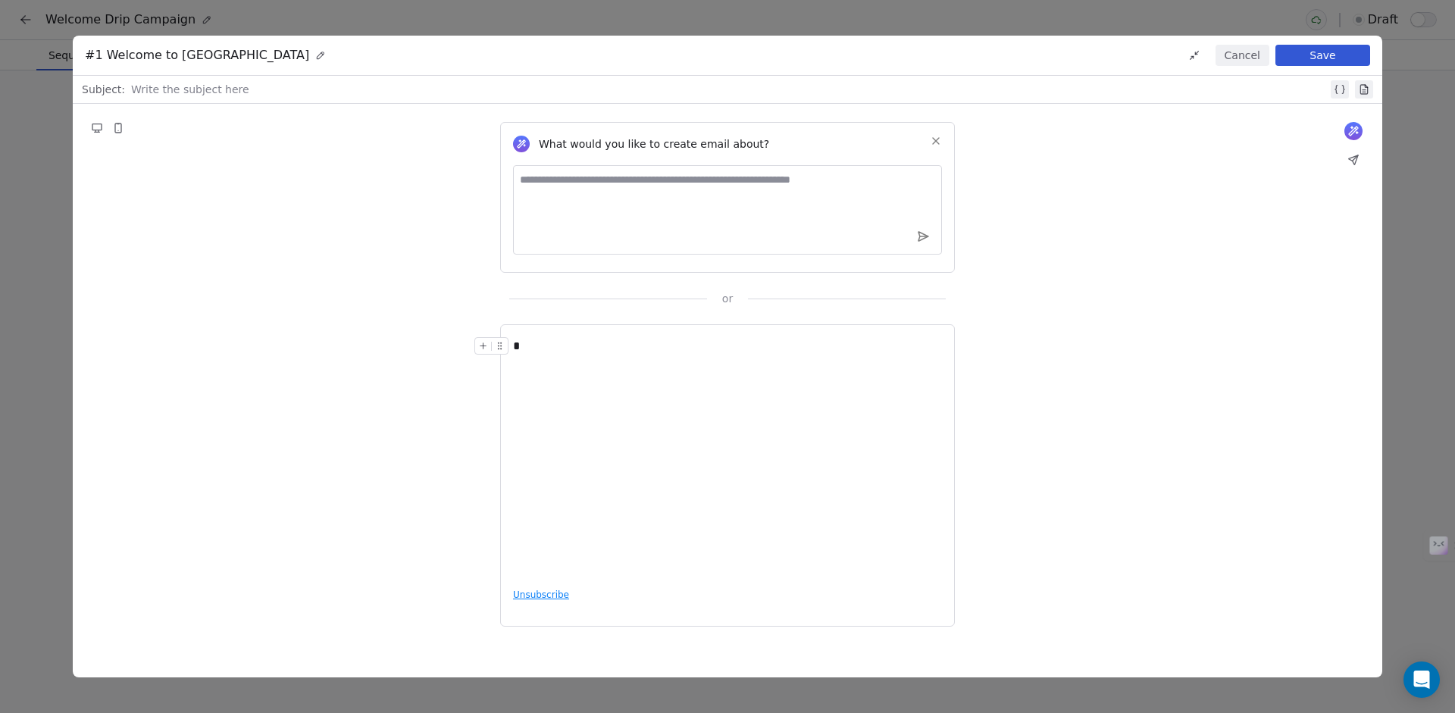
click at [683, 183] on textarea at bounding box center [727, 209] width 429 height 89
click at [683, 185] on textarea at bounding box center [727, 209] width 429 height 89
type textarea "**********"
click at [921, 235] on icon at bounding box center [923, 236] width 10 height 9
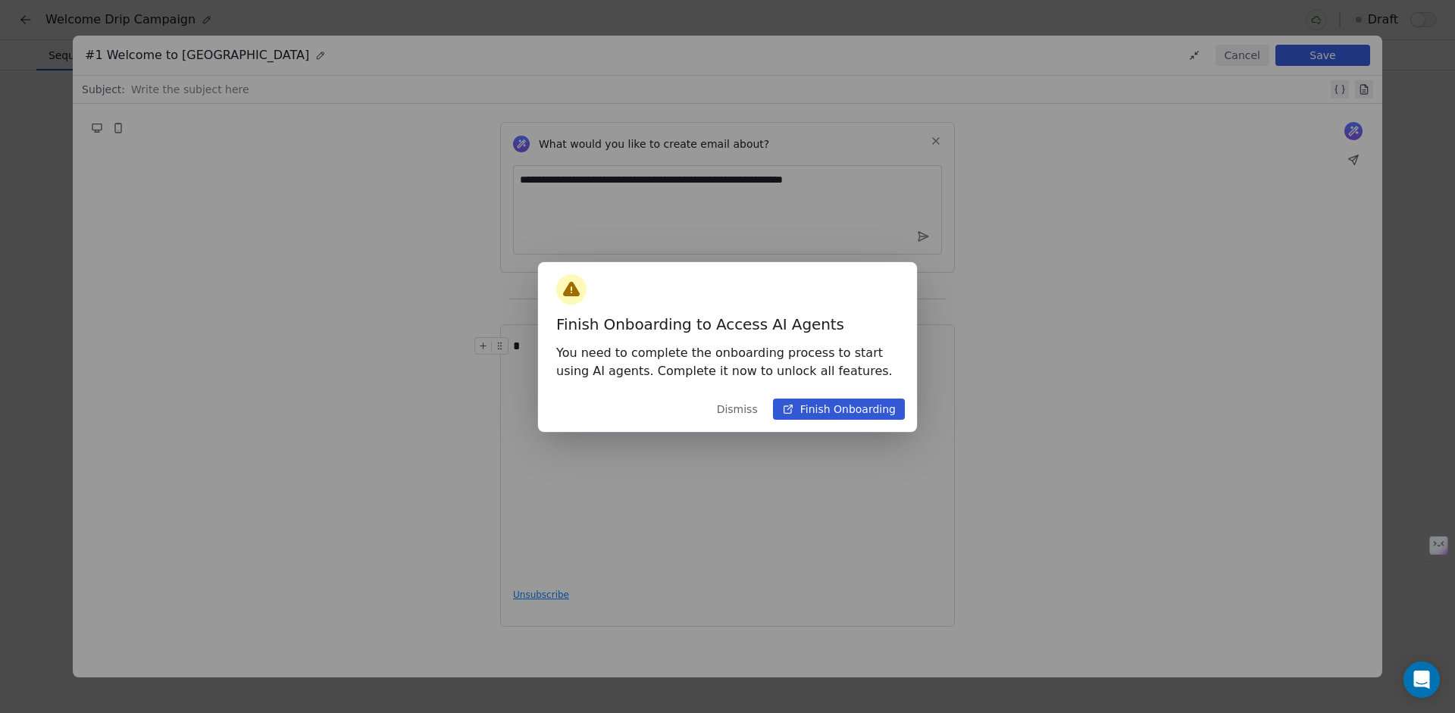
click at [846, 408] on button "Finish Onboarding" at bounding box center [839, 409] width 132 height 21
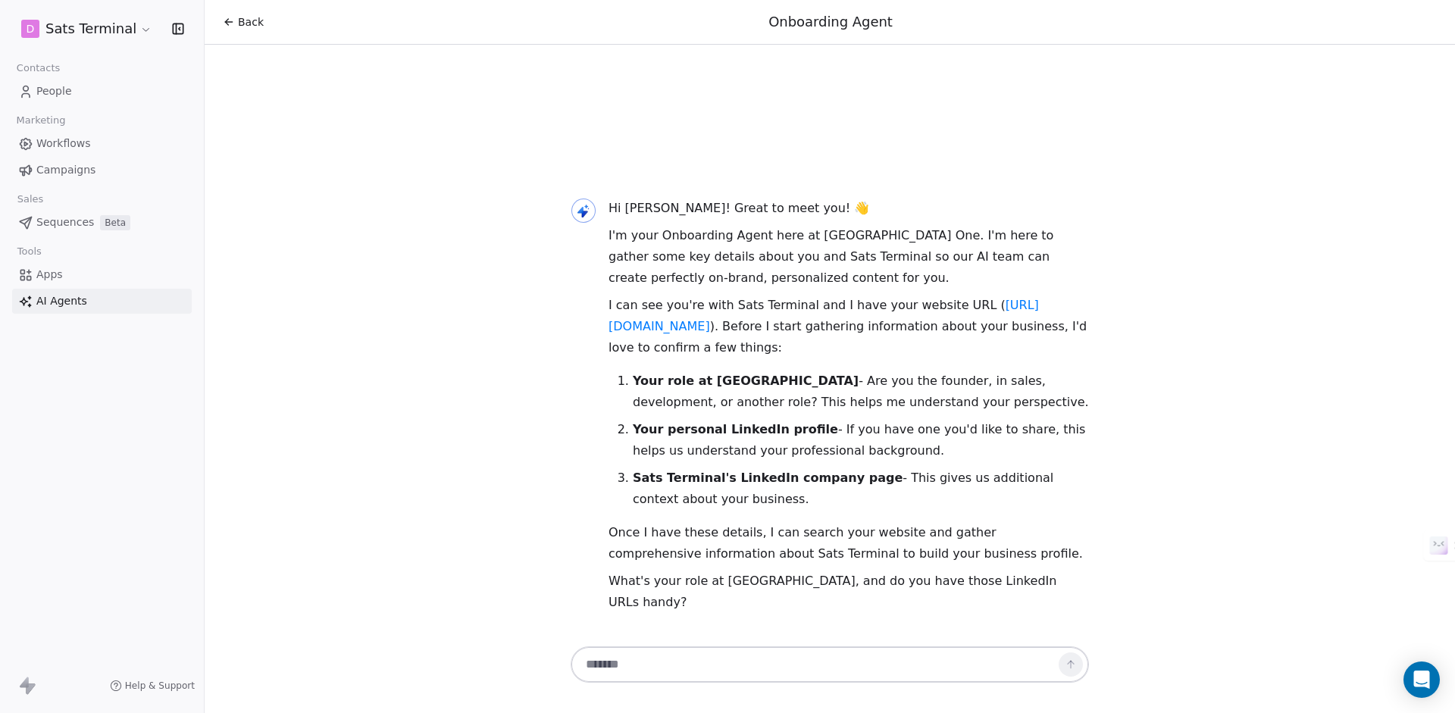
click at [140, 31] on html "D Sats Terminal Contacts People Marketing Workflows Campaigns Sales Sequences B…" at bounding box center [727, 356] width 1455 height 713
